Goal: Navigation & Orientation: Understand site structure

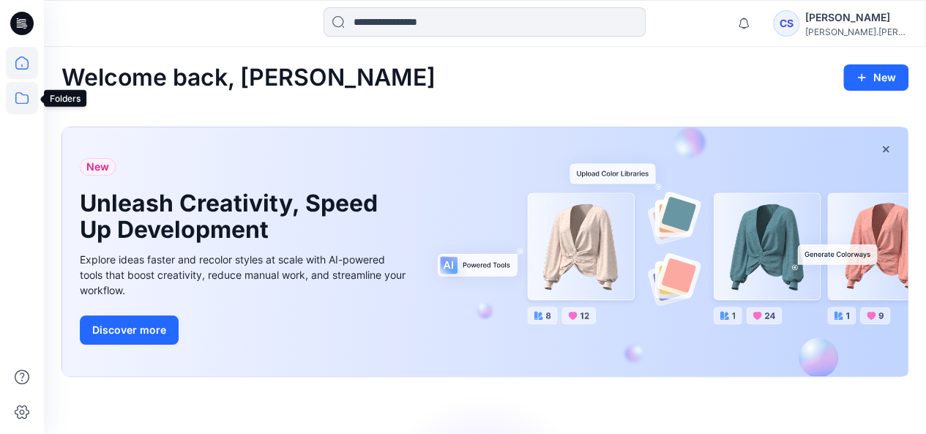
click at [19, 105] on icon at bounding box center [22, 98] width 32 height 32
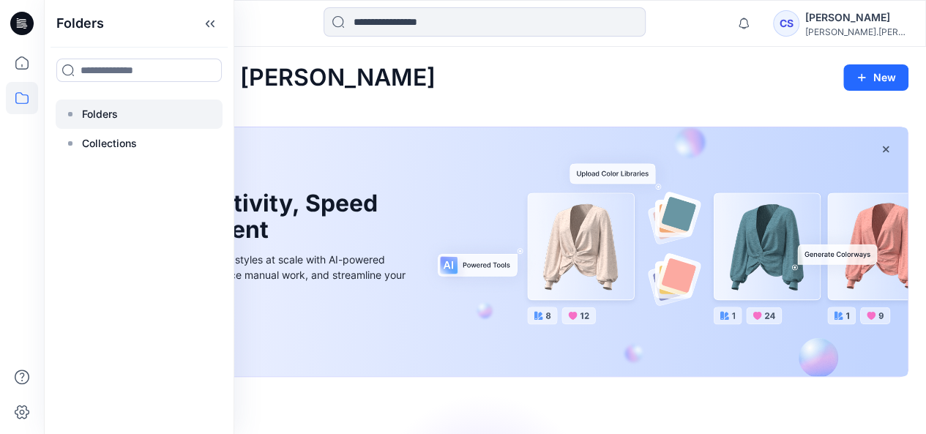
click at [109, 115] on p "Folders" at bounding box center [100, 114] width 36 height 18
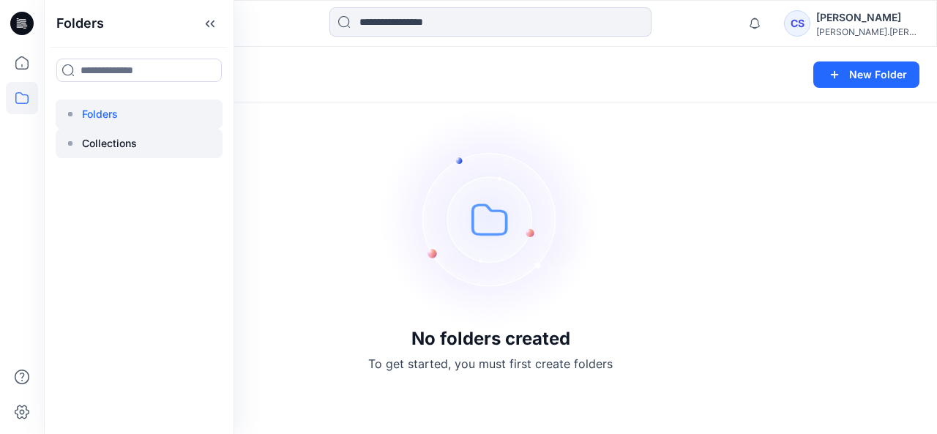
click at [107, 144] on p "Collections" at bounding box center [109, 144] width 55 height 18
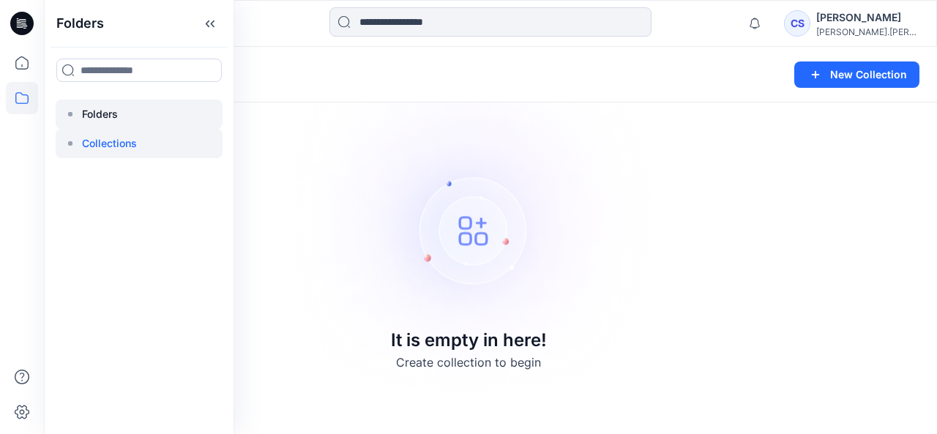
click at [108, 112] on p "Folders" at bounding box center [100, 114] width 36 height 18
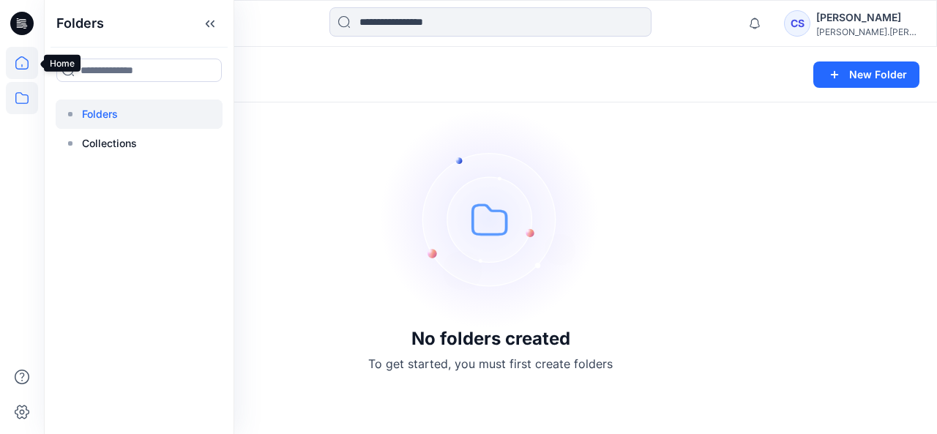
click at [26, 63] on icon at bounding box center [22, 63] width 32 height 32
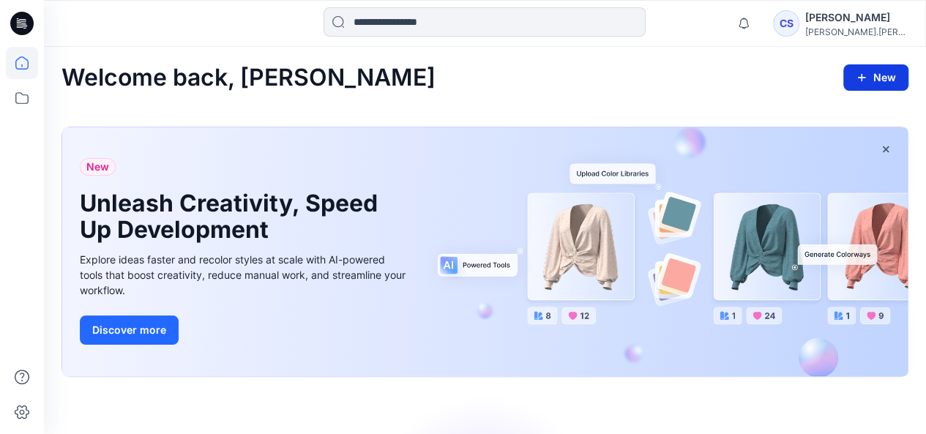
click at [863, 83] on icon "button" at bounding box center [862, 78] width 12 height 12
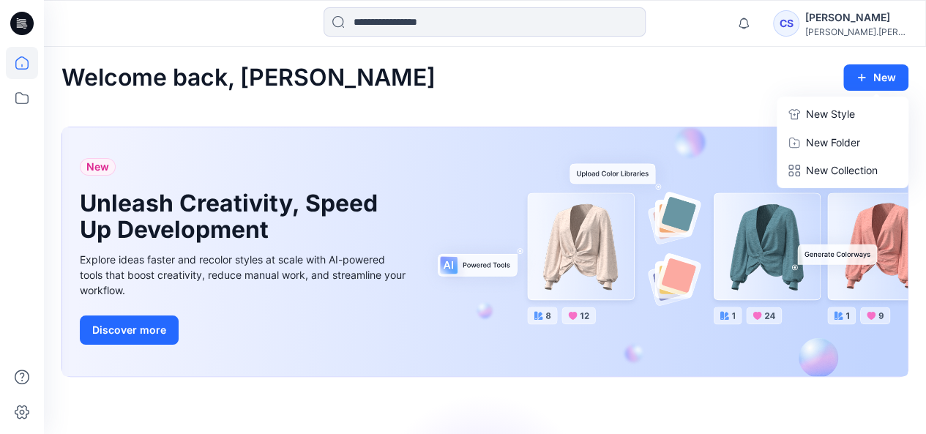
click at [645, 70] on div "Welcome back, [PERSON_NAME] New New Style New Folder New Collection" at bounding box center [484, 77] width 847 height 27
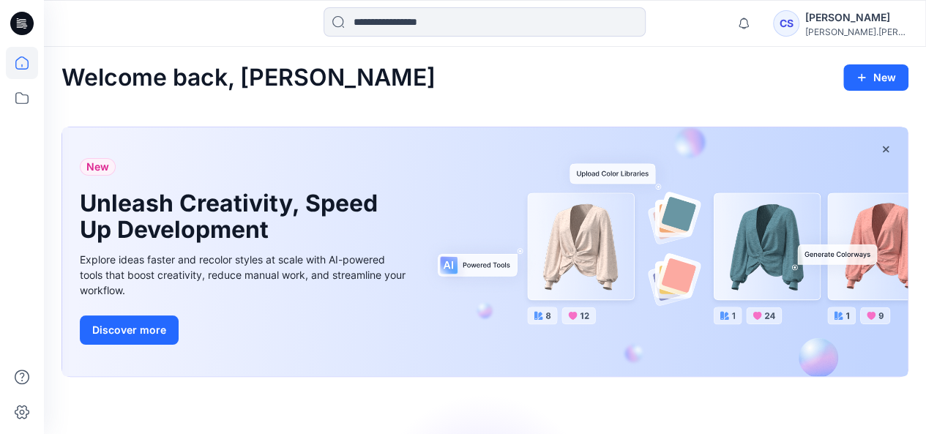
click at [875, 20] on div "[PERSON_NAME]" at bounding box center [856, 18] width 102 height 18
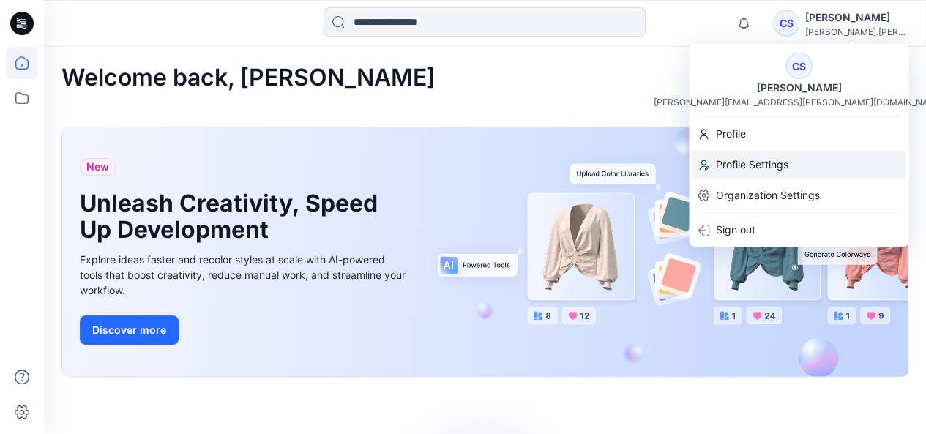
click at [760, 162] on p "Profile Settings" at bounding box center [751, 165] width 72 height 28
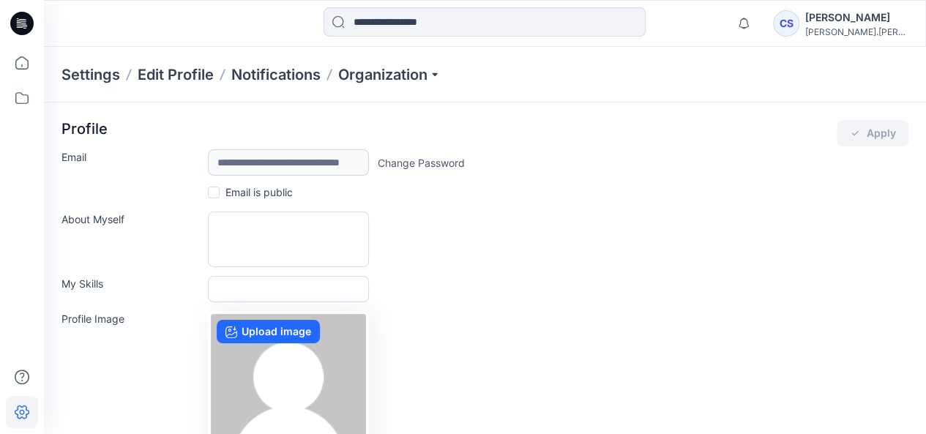
click at [867, 19] on div "[PERSON_NAME]" at bounding box center [856, 18] width 102 height 18
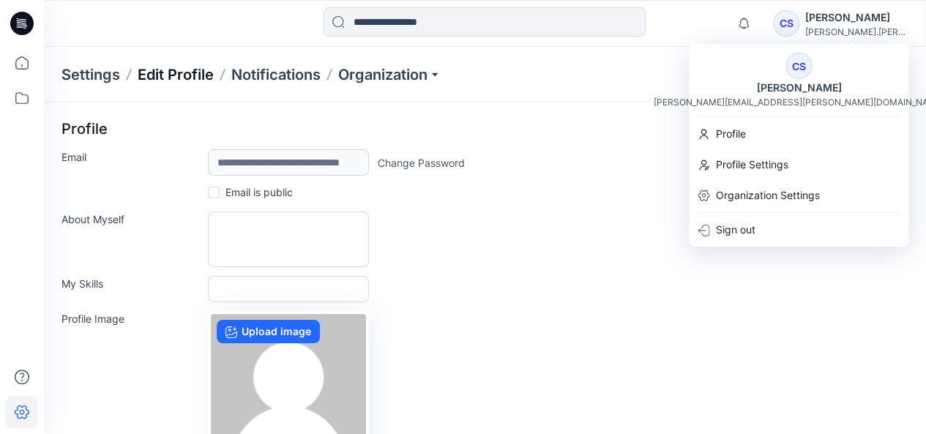
click at [190, 84] on div "Settings Edit Profile Notifications Organization" at bounding box center [485, 75] width 882 height 56
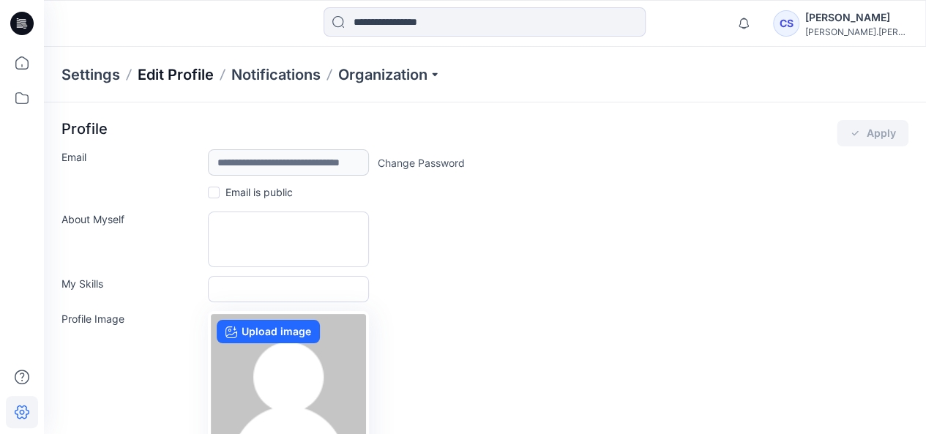
click at [190, 72] on p "Edit Profile" at bounding box center [176, 74] width 76 height 20
click at [64, 74] on p "Settings" at bounding box center [90, 74] width 59 height 20
click at [110, 74] on p "Settings" at bounding box center [90, 74] width 59 height 20
click at [252, 77] on p "Notifications" at bounding box center [275, 74] width 89 height 20
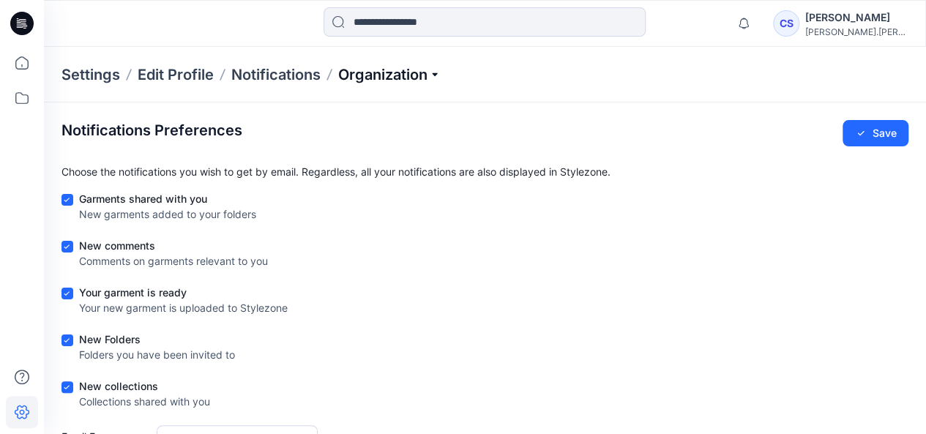
click at [392, 74] on p "Organization" at bounding box center [389, 74] width 102 height 20
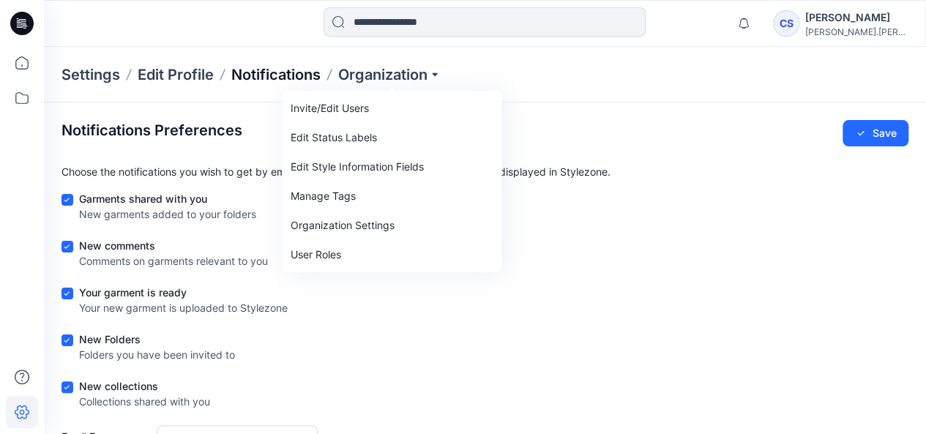
click at [274, 78] on p "Notifications" at bounding box center [275, 74] width 89 height 20
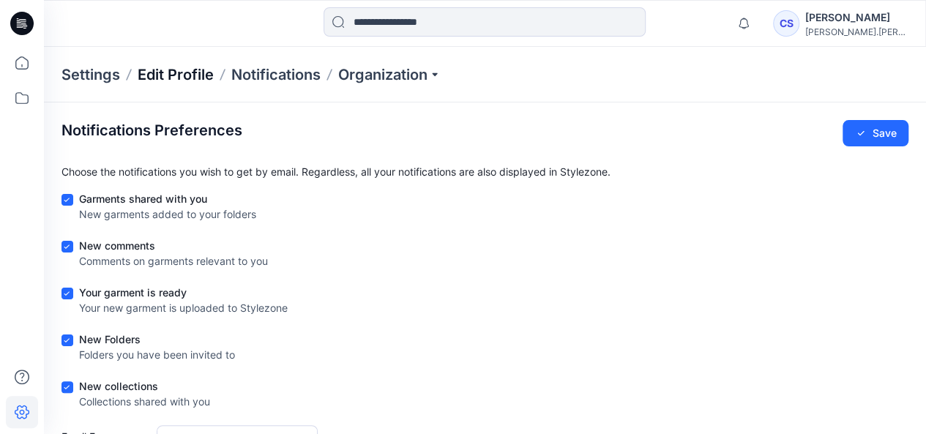
click at [165, 76] on p "Edit Profile" at bounding box center [176, 74] width 76 height 20
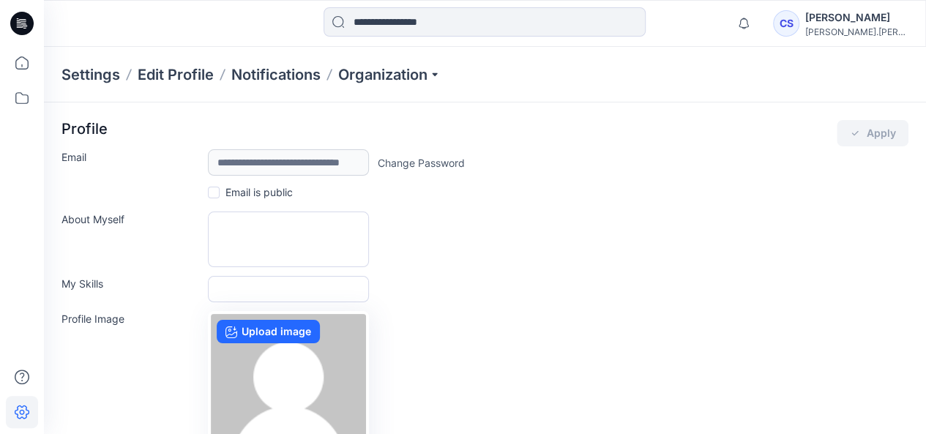
click at [97, 77] on p "Settings" at bounding box center [90, 74] width 59 height 20
click at [59, 72] on div "Settings Edit Profile Notifications Organization" at bounding box center [485, 75] width 882 height 56
click at [20, 61] on icon at bounding box center [22, 63] width 32 height 32
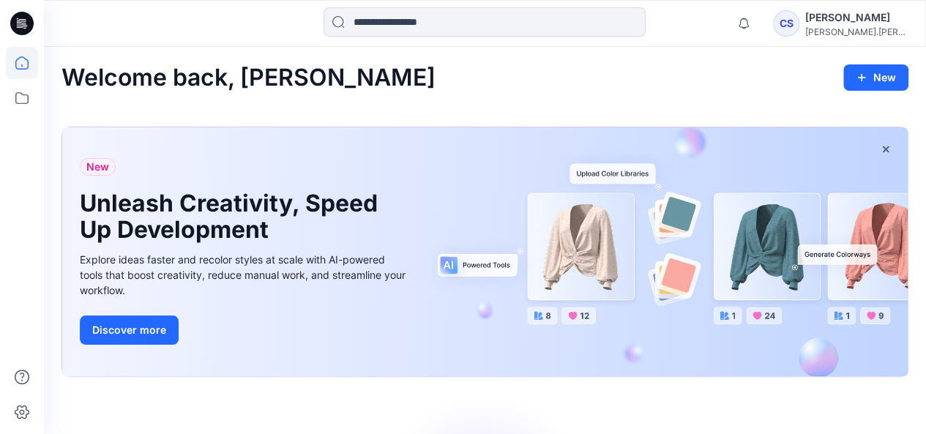
click at [22, 26] on icon at bounding box center [21, 23] width 23 height 23
click at [20, 414] on icon at bounding box center [22, 412] width 5 height 5
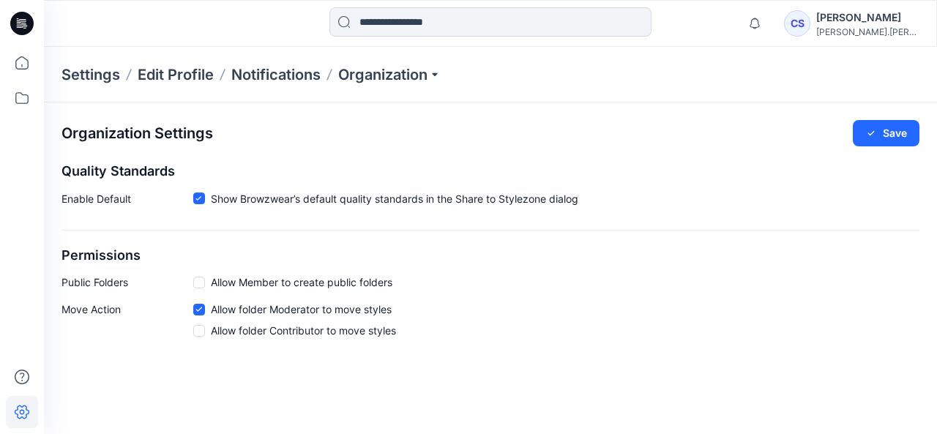
click at [880, 20] on div "[PERSON_NAME]" at bounding box center [867, 18] width 102 height 18
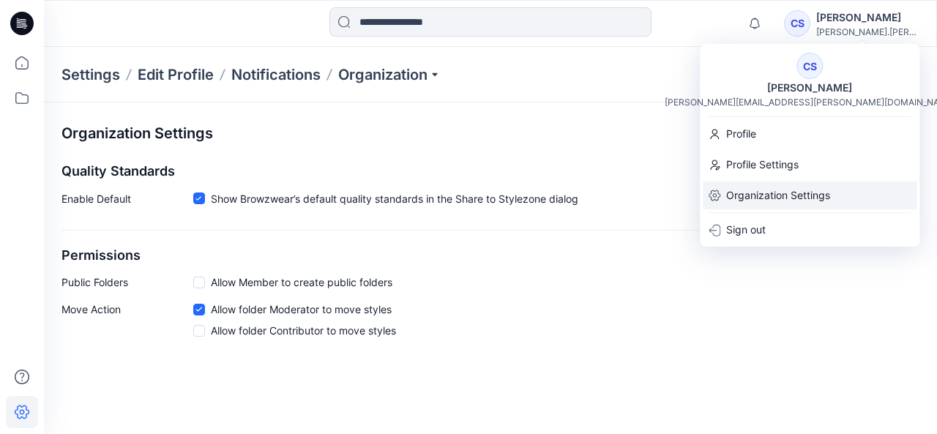
click at [765, 193] on p "Organization Settings" at bounding box center [778, 196] width 104 height 28
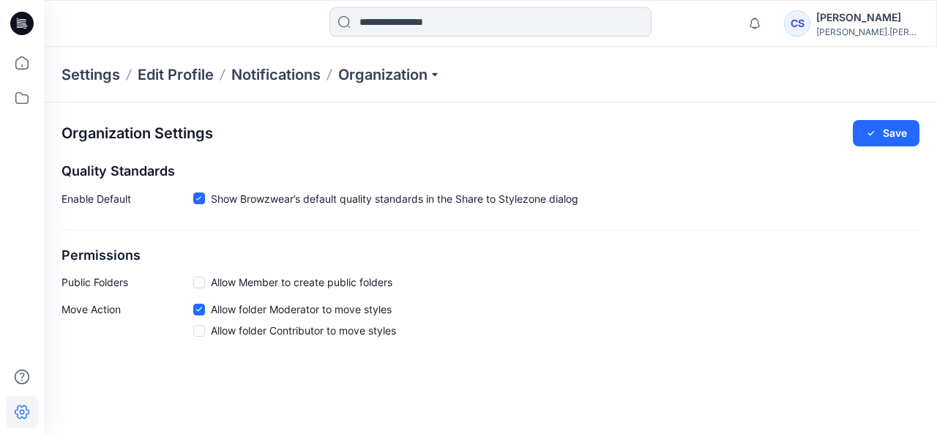
click at [849, 24] on div "[PERSON_NAME]" at bounding box center [867, 18] width 102 height 18
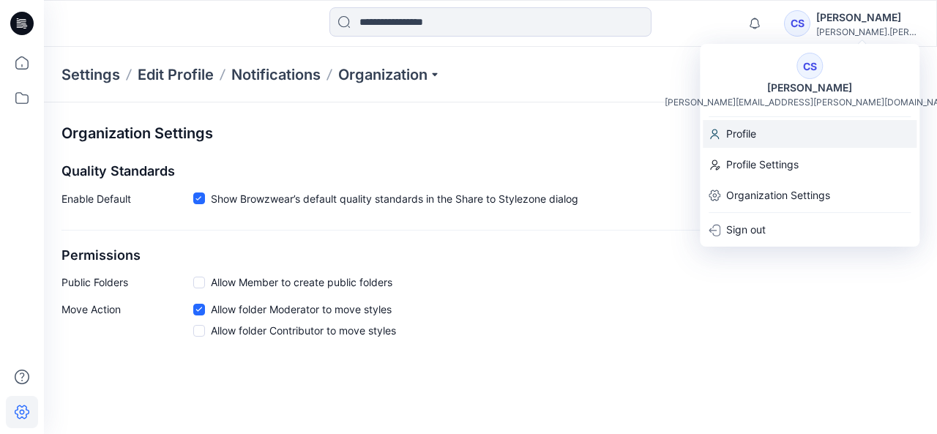
click at [764, 132] on div "Profile" at bounding box center [810, 134] width 214 height 28
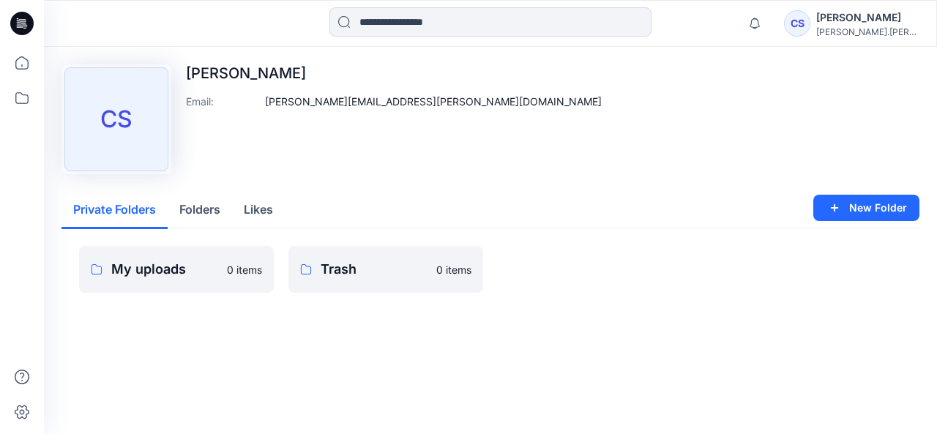
click at [195, 75] on p "[PERSON_NAME]" at bounding box center [394, 73] width 416 height 18
click at [22, 98] on icon at bounding box center [22, 98] width 32 height 32
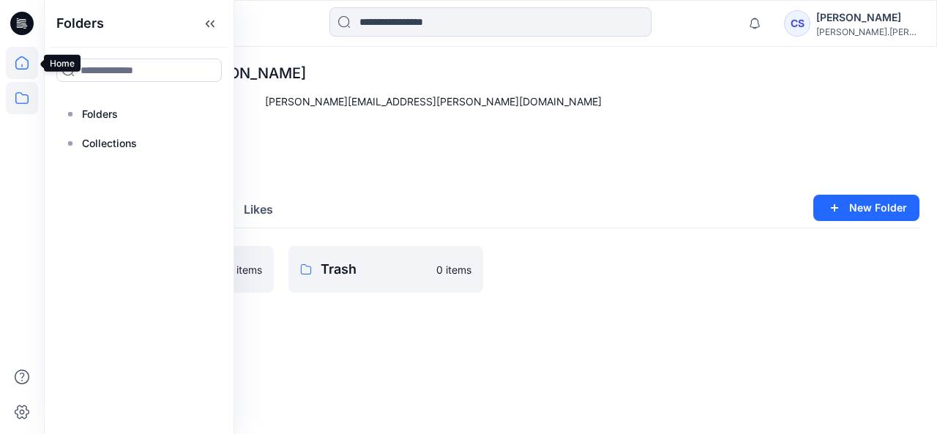
click at [18, 61] on icon at bounding box center [22, 63] width 32 height 32
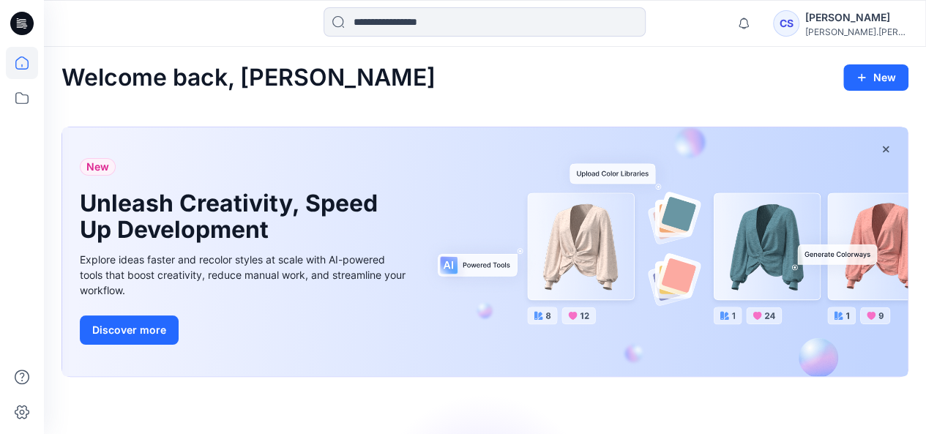
click at [26, 23] on icon at bounding box center [21, 23] width 23 height 23
click at [20, 373] on icon at bounding box center [22, 377] width 32 height 32
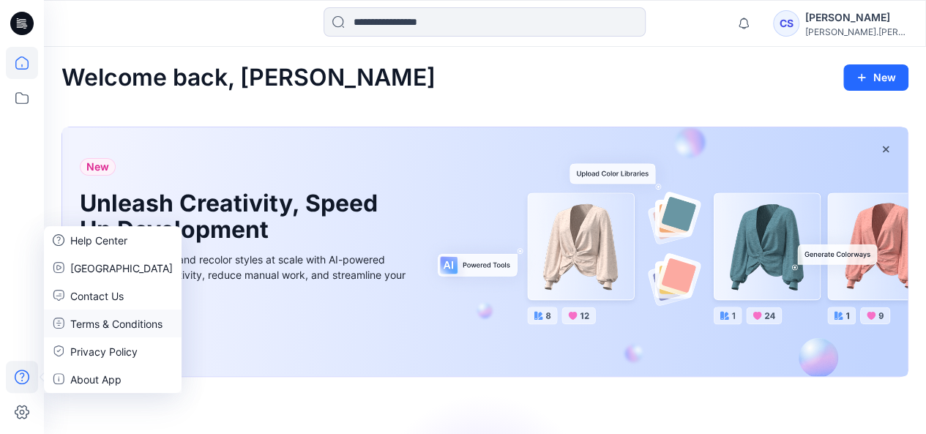
click at [113, 324] on p "Terms & Conditions" at bounding box center [116, 323] width 92 height 15
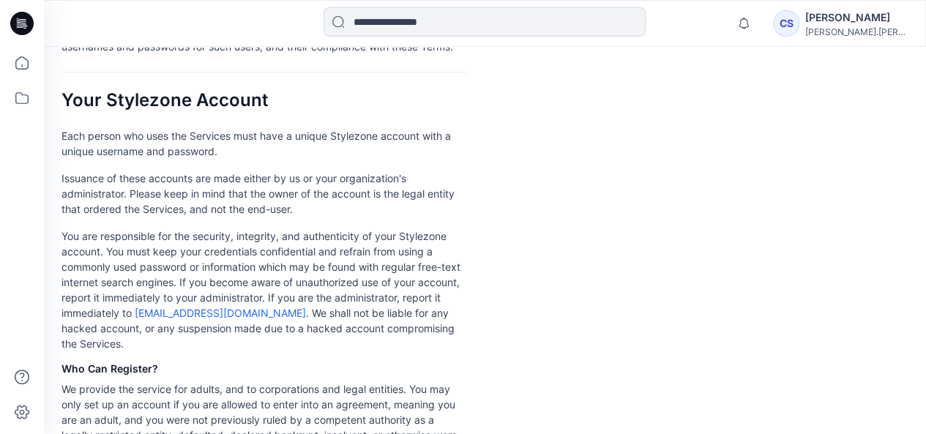
scroll to position [512, 0]
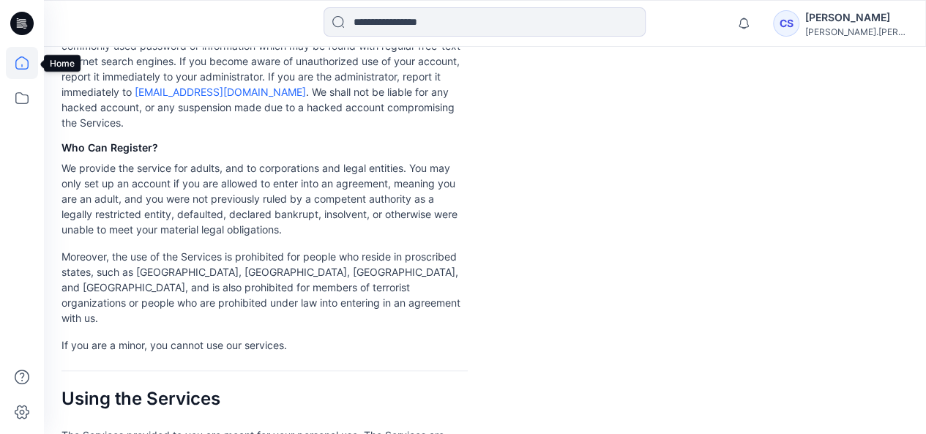
click at [22, 67] on icon at bounding box center [22, 63] width 32 height 32
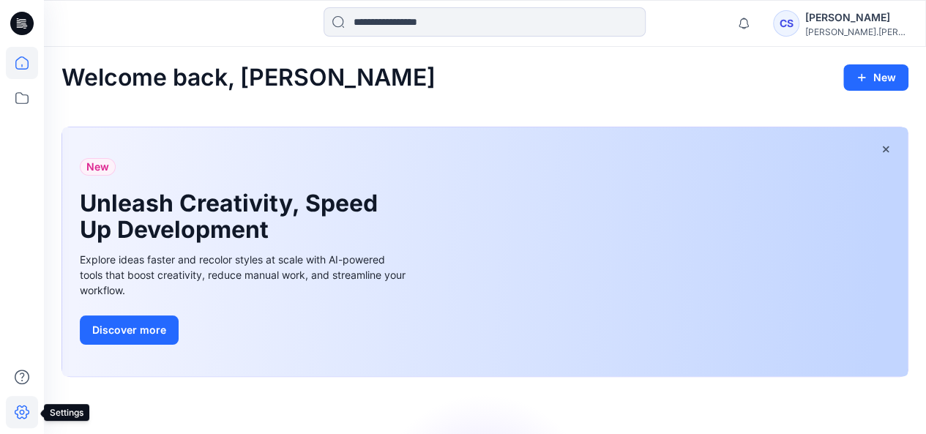
click at [17, 414] on icon at bounding box center [22, 412] width 15 height 14
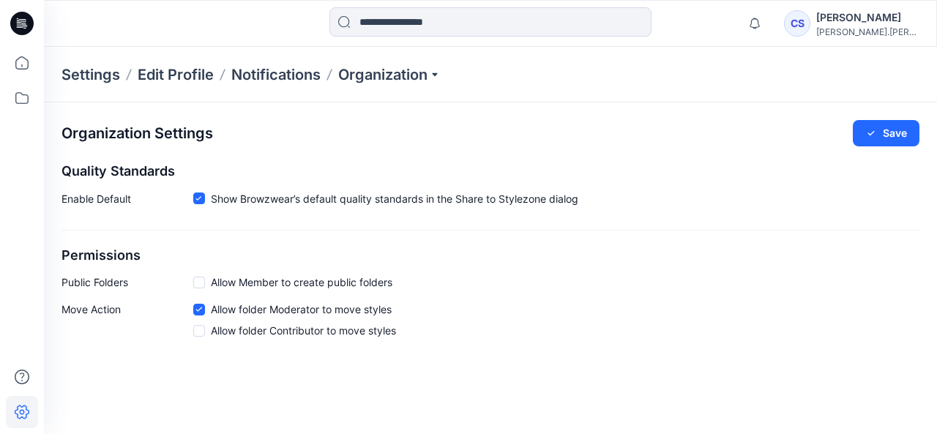
click at [18, 414] on icon at bounding box center [22, 412] width 15 height 14
click at [22, 59] on icon at bounding box center [22, 63] width 32 height 32
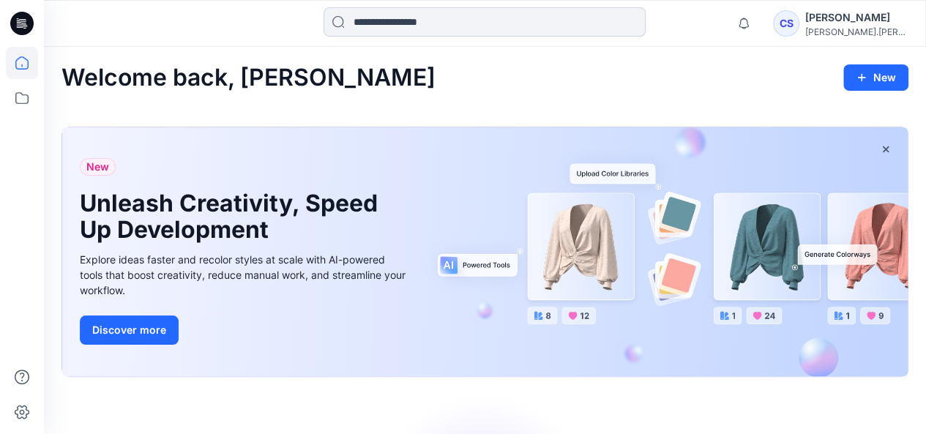
click at [422, 29] on input at bounding box center [484, 21] width 322 height 29
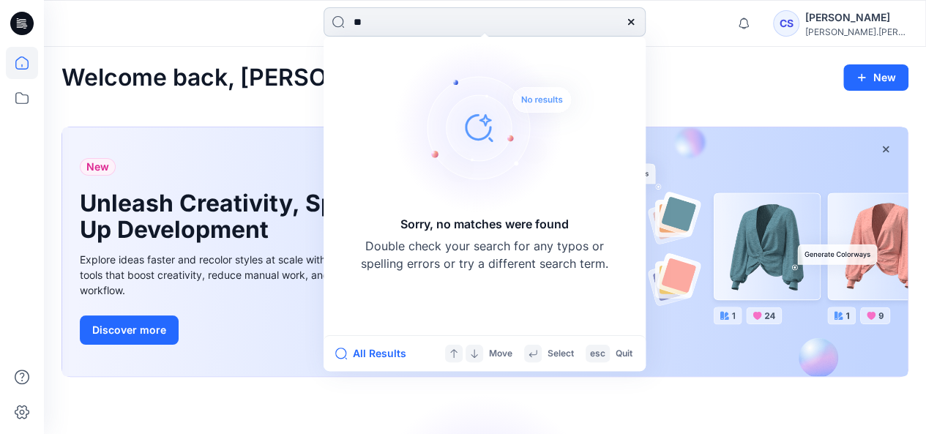
type input "*"
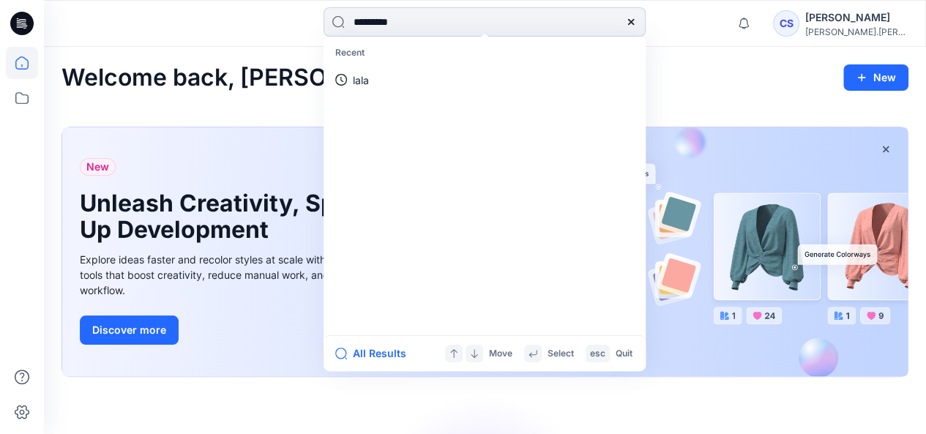
type input "**********"
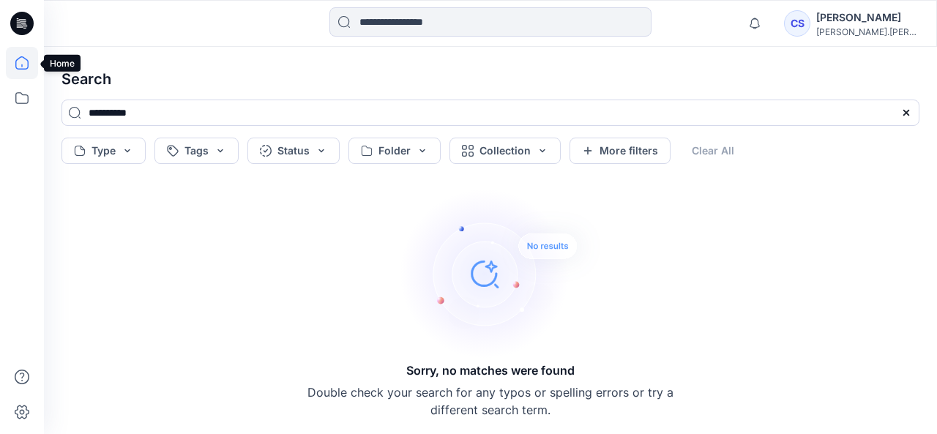
click at [19, 70] on icon at bounding box center [21, 62] width 13 height 13
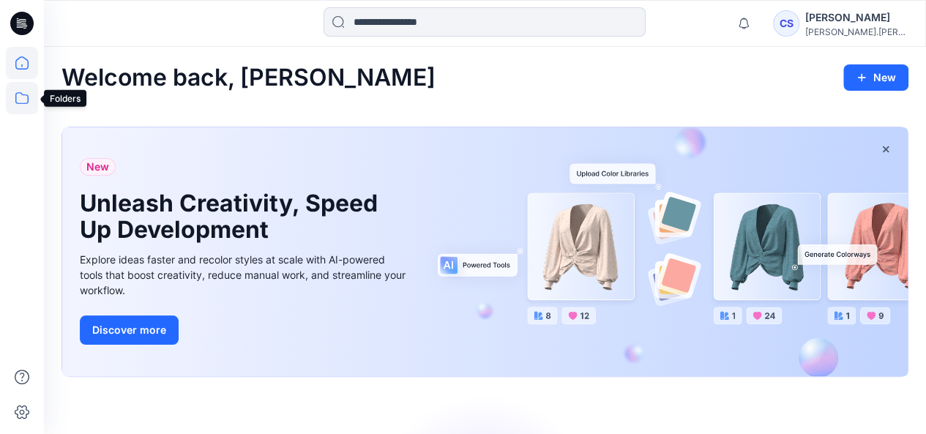
click at [23, 88] on icon at bounding box center [22, 98] width 32 height 32
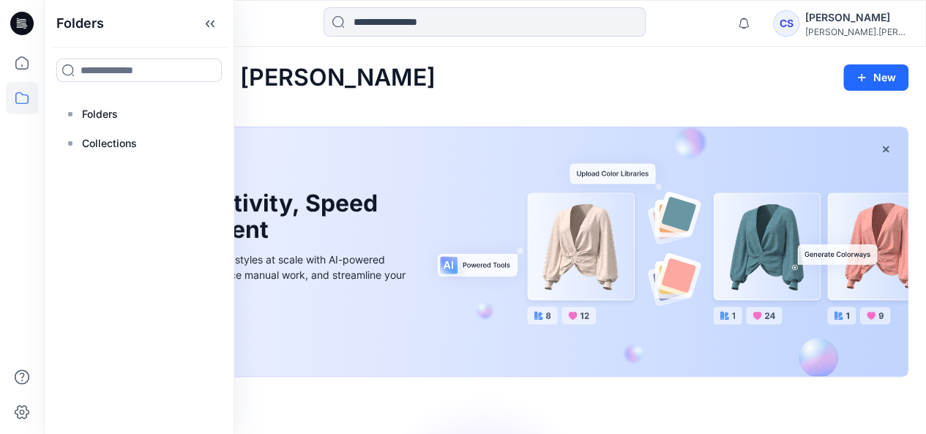
click at [23, 95] on icon at bounding box center [22, 98] width 32 height 32
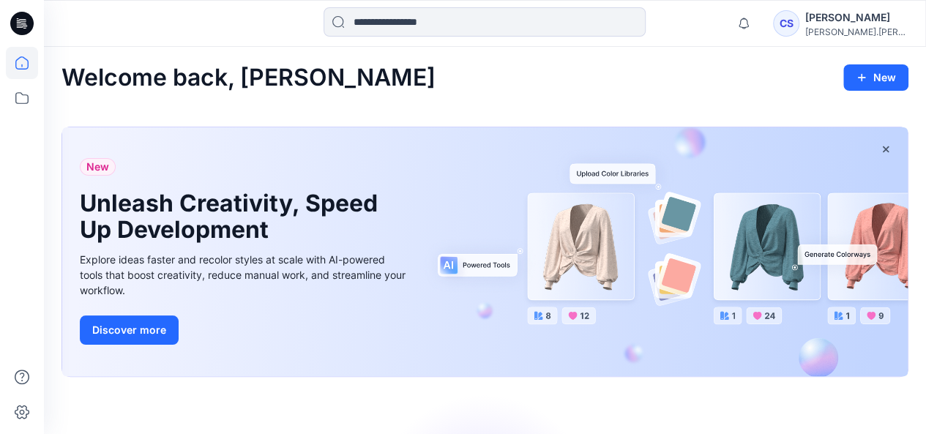
click at [25, 24] on icon at bounding box center [21, 23] width 23 height 23
click at [827, 21] on div "[PERSON_NAME]" at bounding box center [856, 18] width 102 height 18
click at [700, 23] on div at bounding box center [484, 23] width 441 height 32
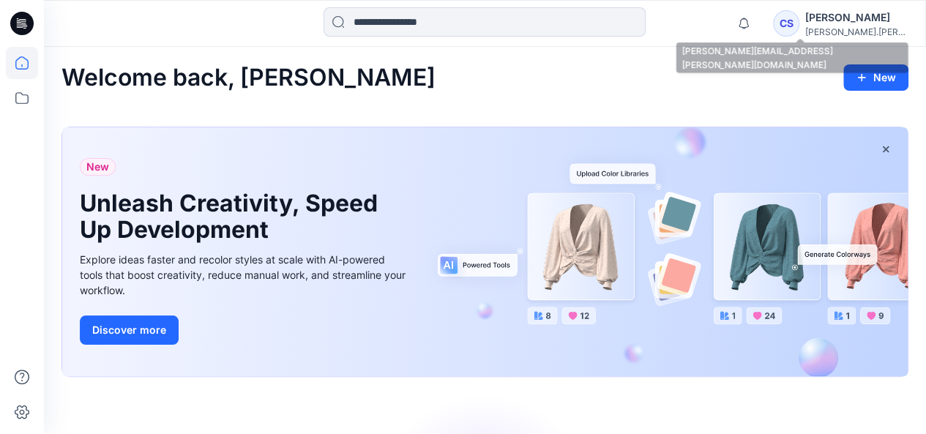
click at [858, 23] on div "[PERSON_NAME]" at bounding box center [856, 18] width 102 height 18
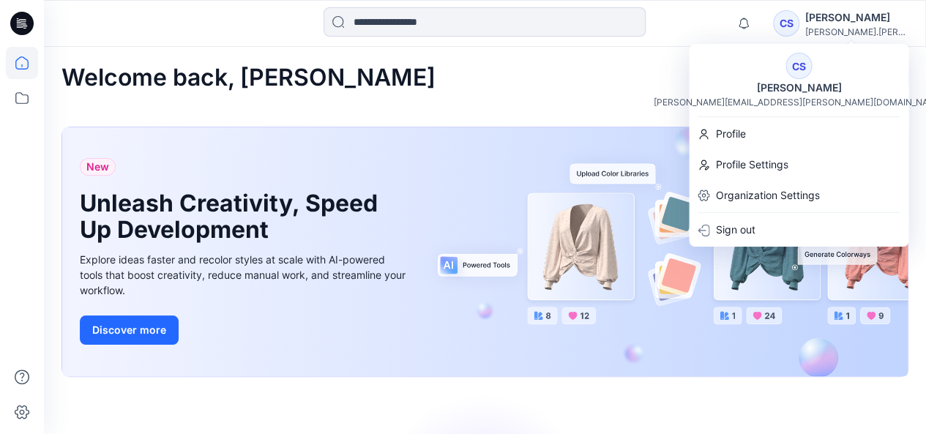
click at [685, 17] on div at bounding box center [484, 23] width 441 height 32
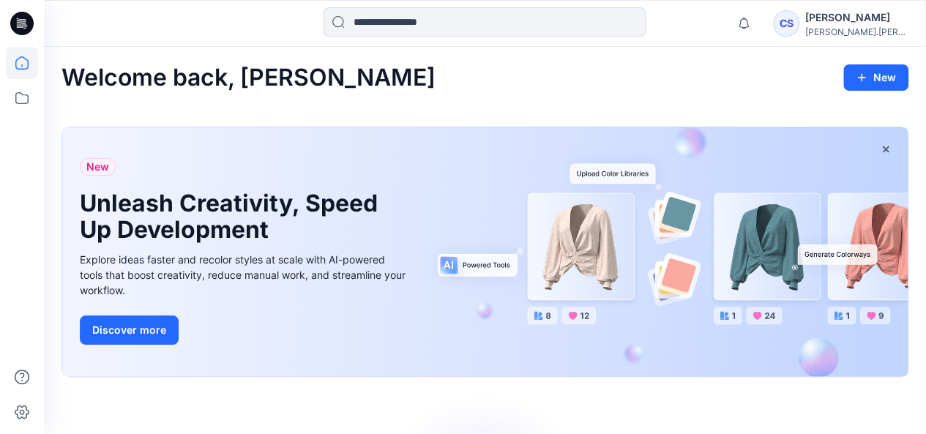
click at [17, 19] on icon at bounding box center [21, 23] width 23 height 23
